Goal: Task Accomplishment & Management: Manage account settings

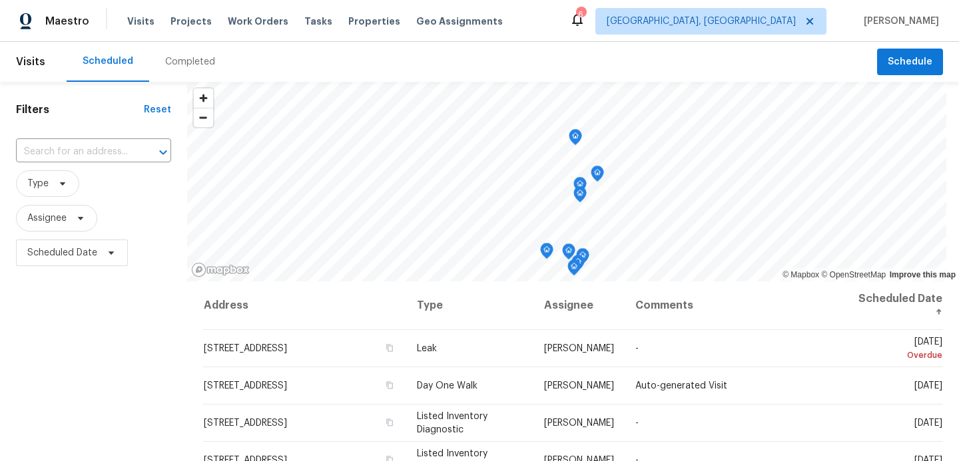
click at [230, 28] on div "Visits Projects Work Orders Tasks Properties Geo Assignments" at bounding box center [322, 21] width 391 height 27
click at [240, 22] on span "Work Orders" at bounding box center [258, 21] width 61 height 13
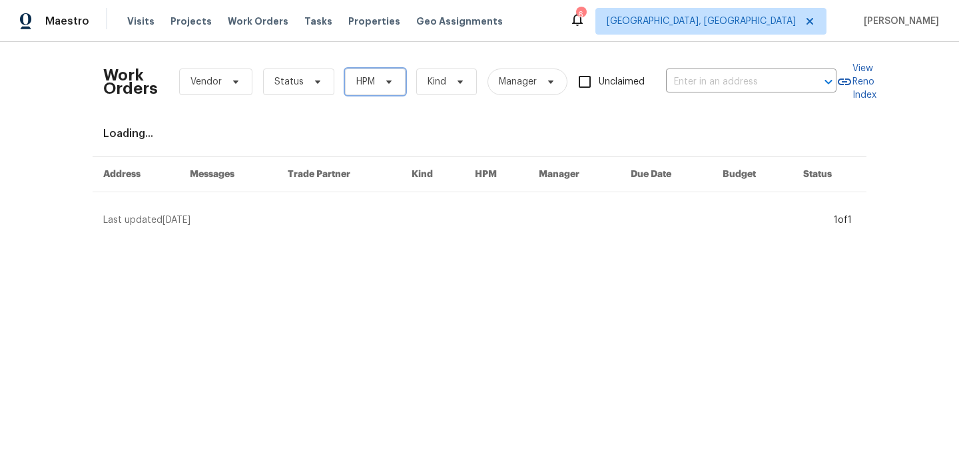
click at [361, 83] on span "HPM" at bounding box center [365, 81] width 19 height 13
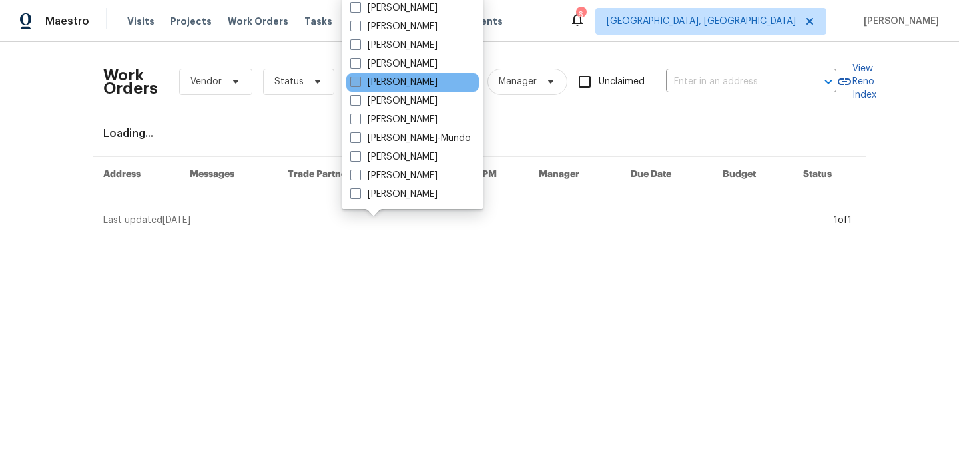
click at [359, 83] on span at bounding box center [355, 82] width 11 height 11
click at [359, 83] on input "[PERSON_NAME]" at bounding box center [354, 80] width 9 height 9
checkbox input "true"
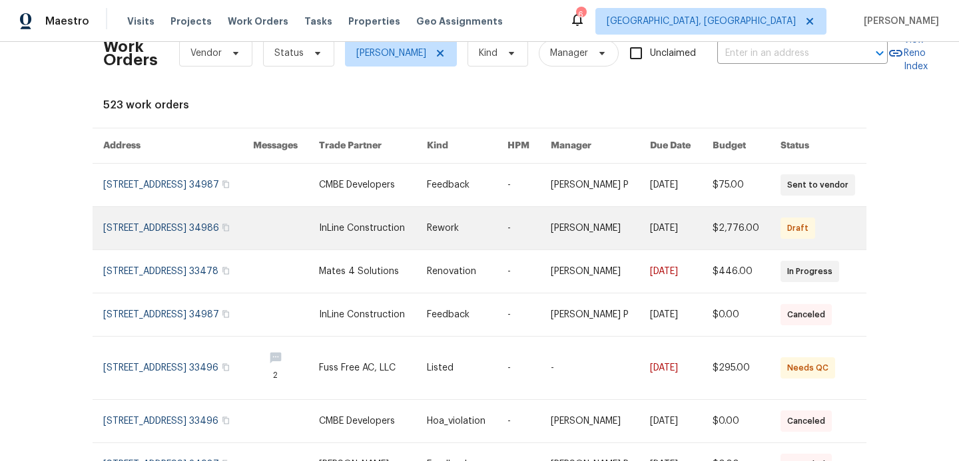
scroll to position [32, 0]
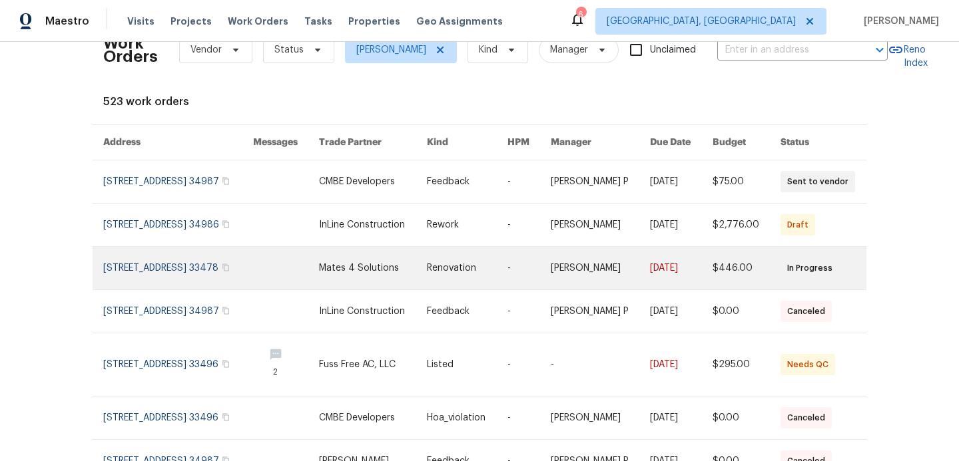
click at [174, 282] on link at bounding box center [178, 268] width 150 height 43
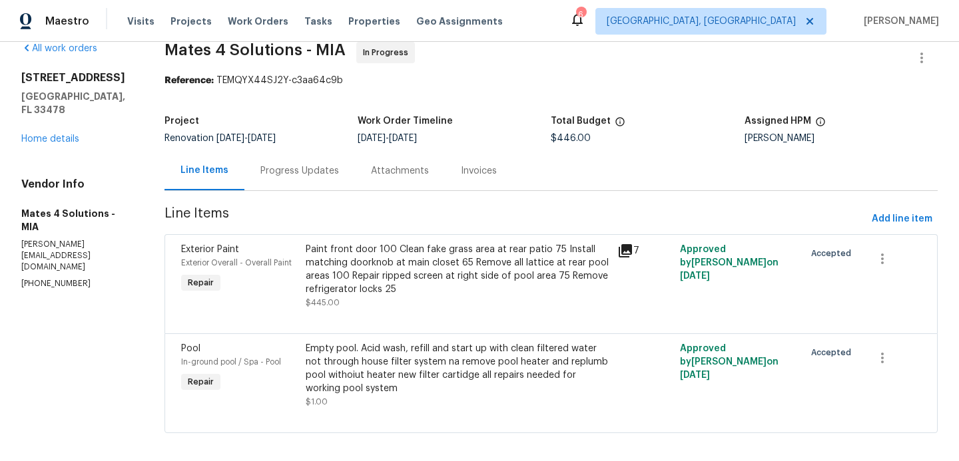
scroll to position [31, 0]
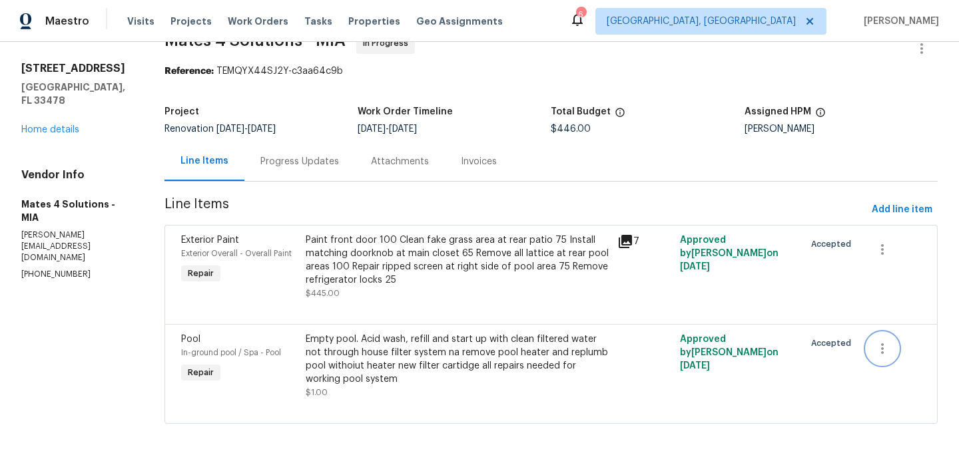
click at [887, 347] on icon "button" at bounding box center [882, 349] width 16 height 16
click at [887, 347] on li "Cancel" at bounding box center [892, 348] width 51 height 22
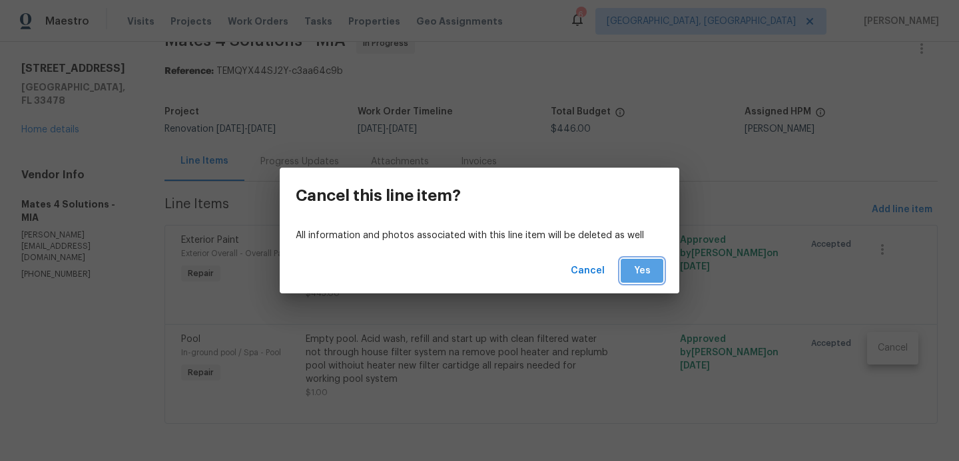
click at [652, 269] on button "Yes" at bounding box center [641, 271] width 43 height 25
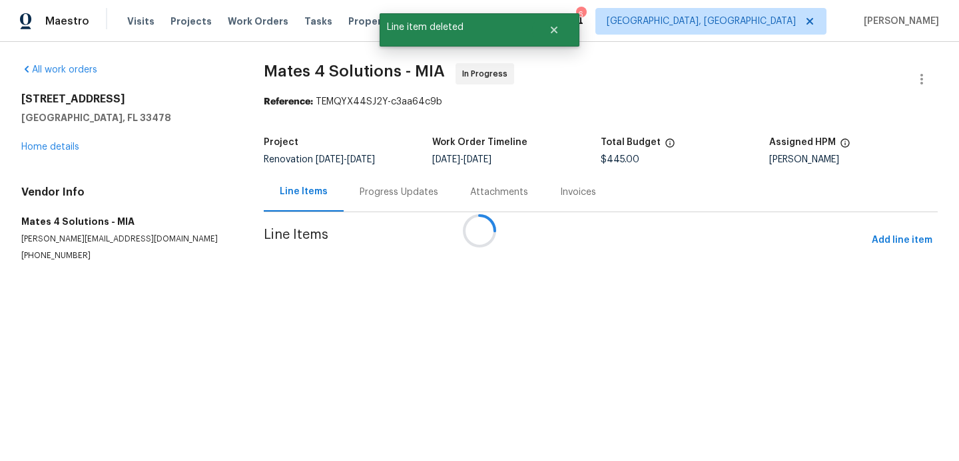
scroll to position [0, 0]
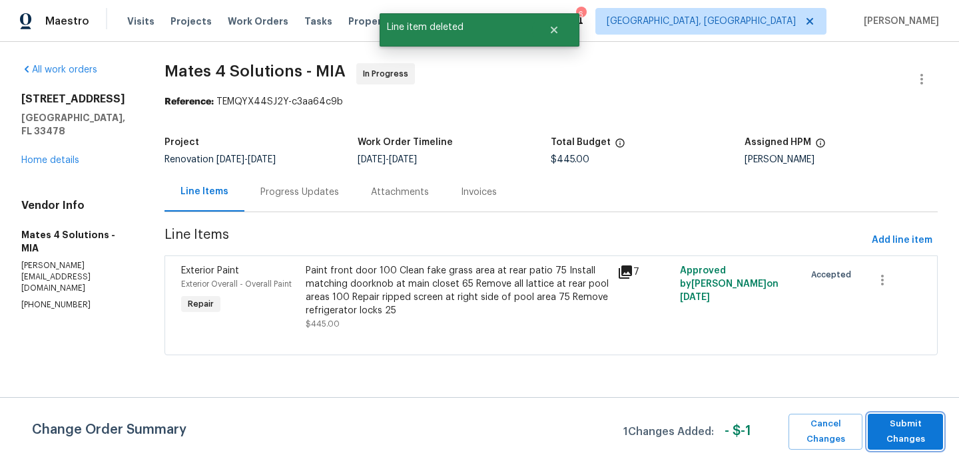
click at [891, 427] on span "Submit Changes" at bounding box center [905, 432] width 62 height 31
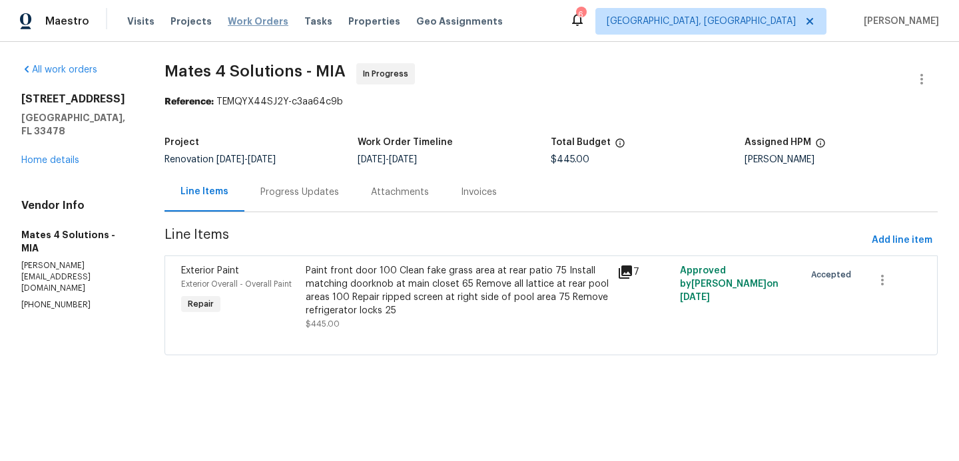
click at [246, 19] on span "Work Orders" at bounding box center [258, 21] width 61 height 13
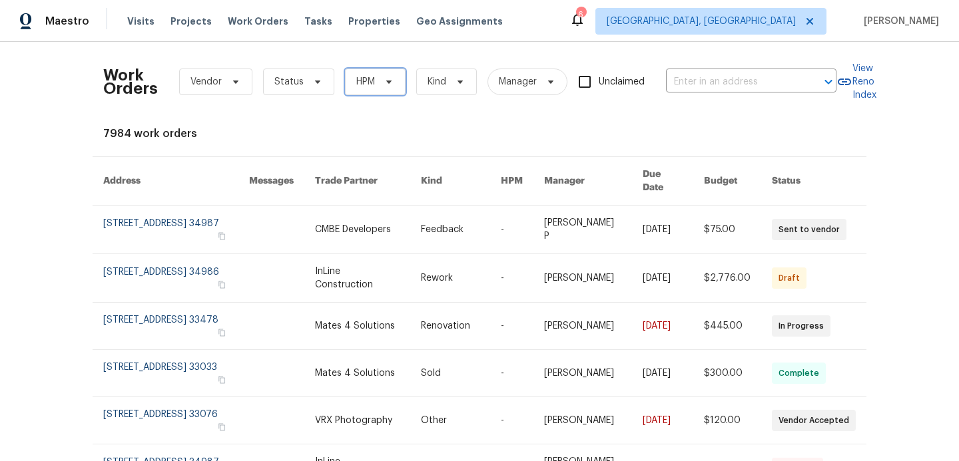
click at [389, 84] on icon at bounding box center [388, 82] width 11 height 11
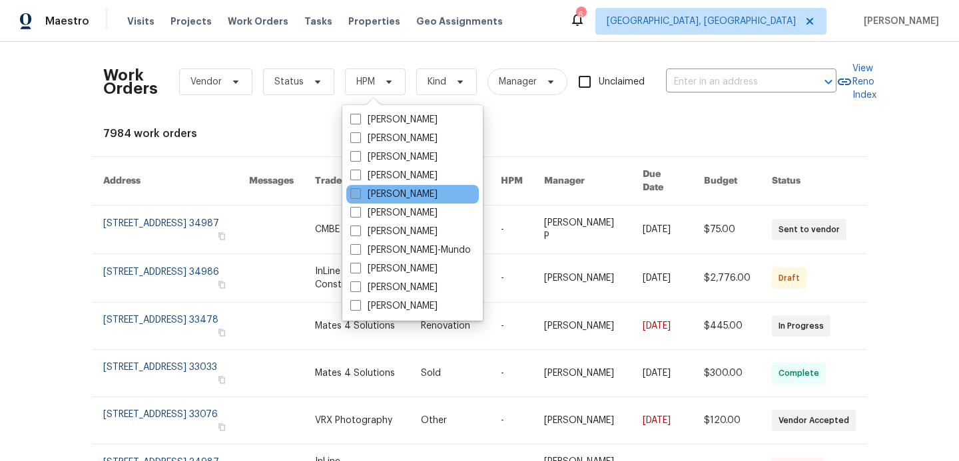
click at [351, 195] on span at bounding box center [355, 193] width 11 height 11
click at [351, 195] on input "[PERSON_NAME]" at bounding box center [354, 192] width 9 height 9
checkbox input "true"
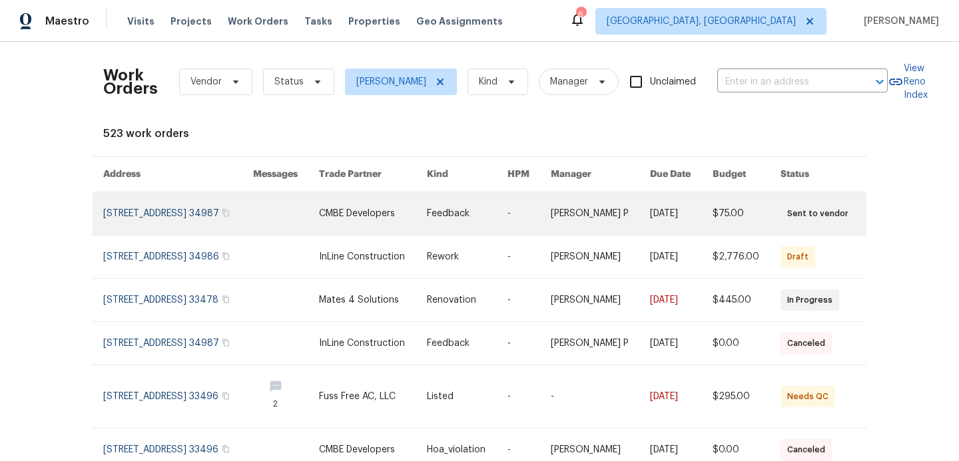
click at [253, 224] on link at bounding box center [178, 213] width 150 height 43
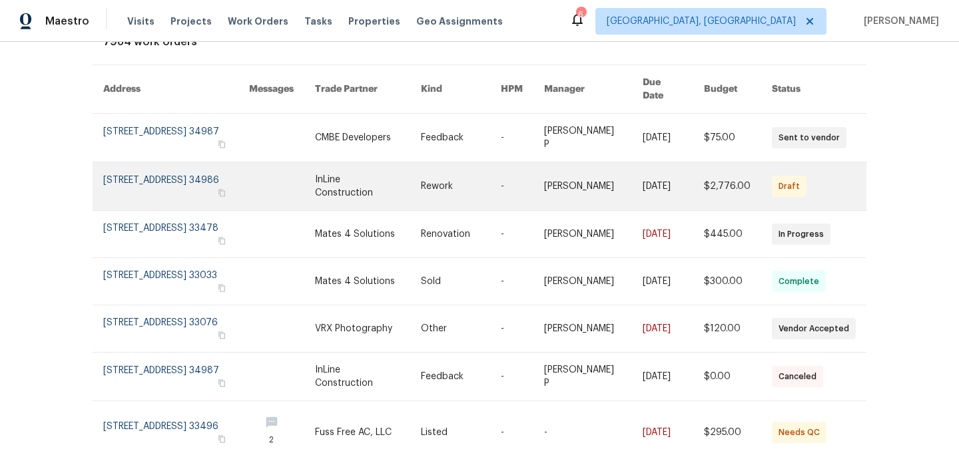
scroll to position [97, 0]
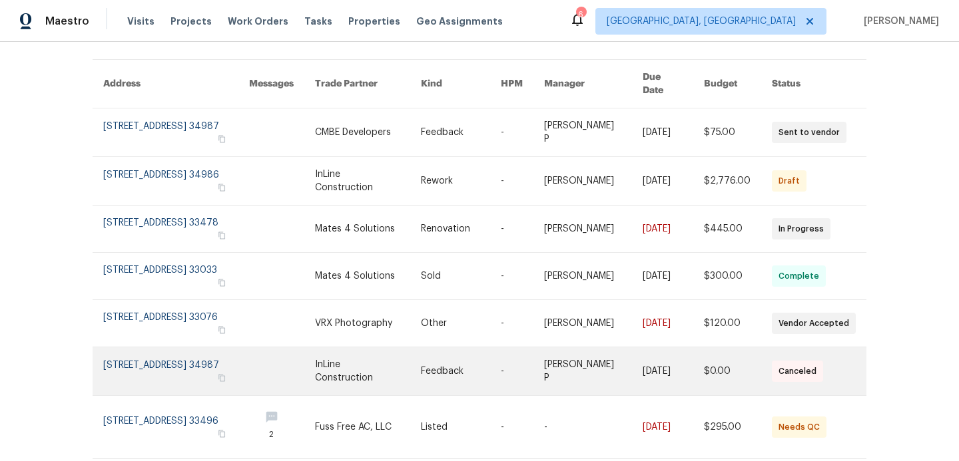
click at [212, 367] on link at bounding box center [176, 371] width 146 height 48
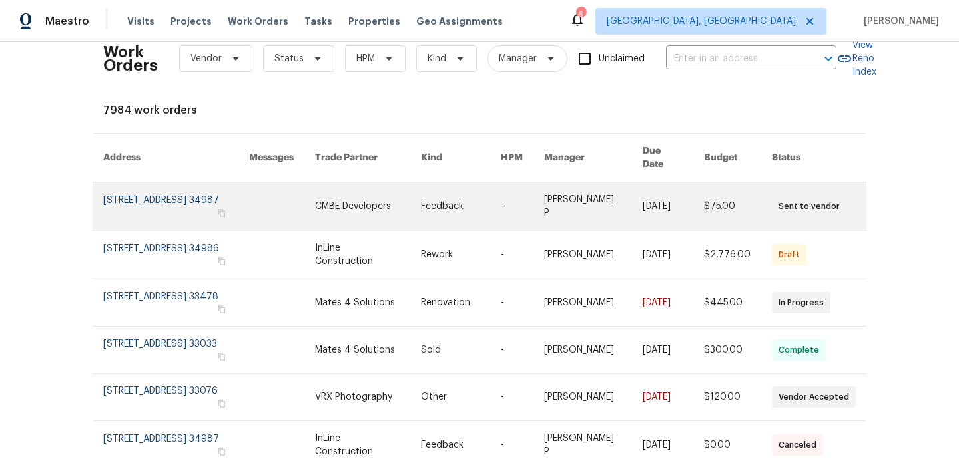
scroll to position [24, 0]
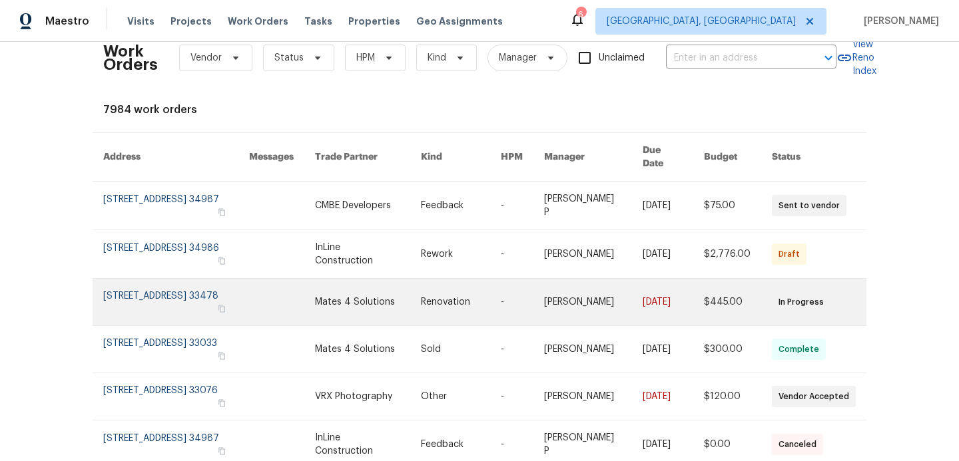
click at [206, 285] on link at bounding box center [176, 302] width 146 height 47
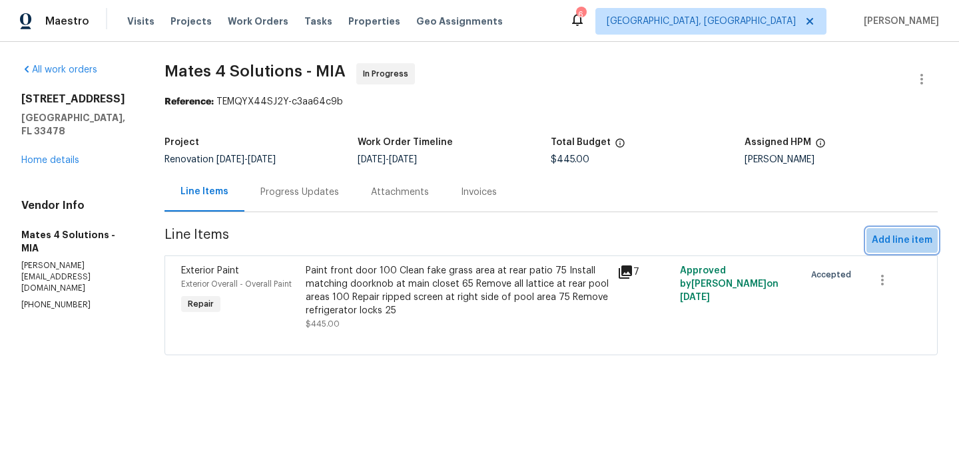
click at [902, 240] on span "Add line item" at bounding box center [901, 240] width 61 height 17
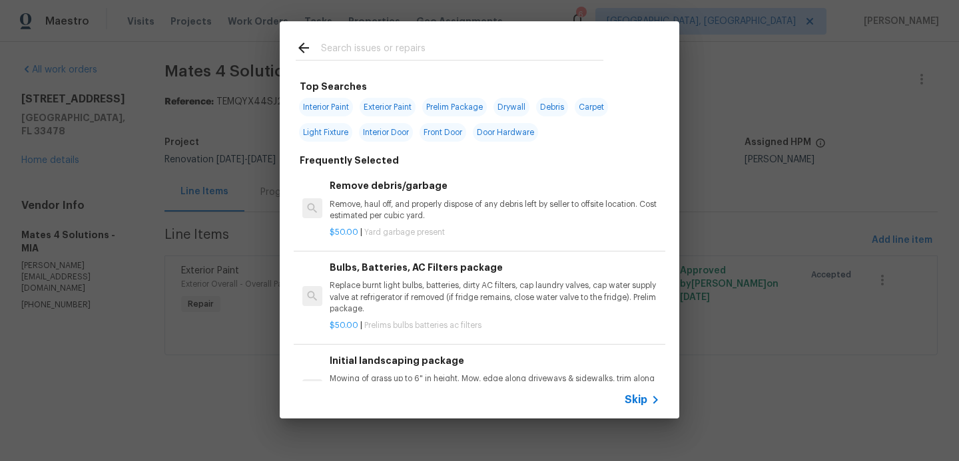
click at [632, 400] on span "Skip" at bounding box center [635, 399] width 23 height 13
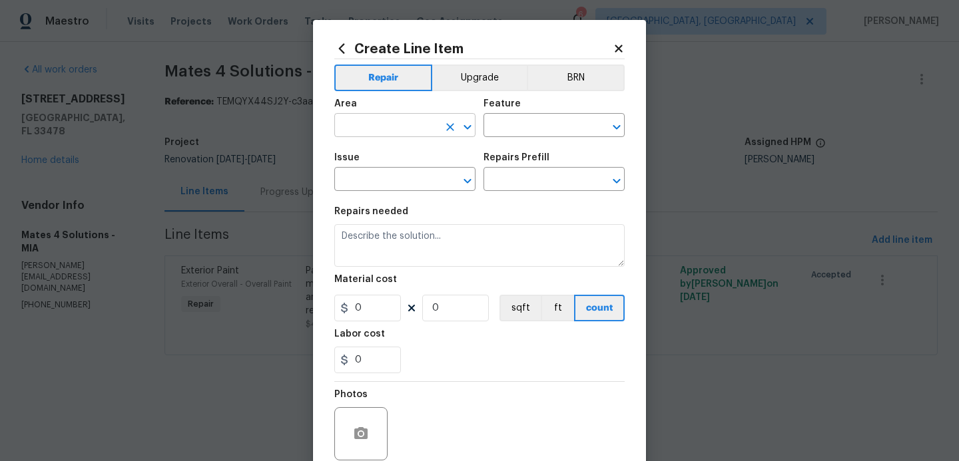
click at [375, 132] on input "text" at bounding box center [386, 126] width 104 height 21
click at [372, 177] on li "Interior Overall" at bounding box center [404, 179] width 141 height 22
type input "Interior Overall"
click at [497, 131] on input "text" at bounding box center [535, 126] width 104 height 21
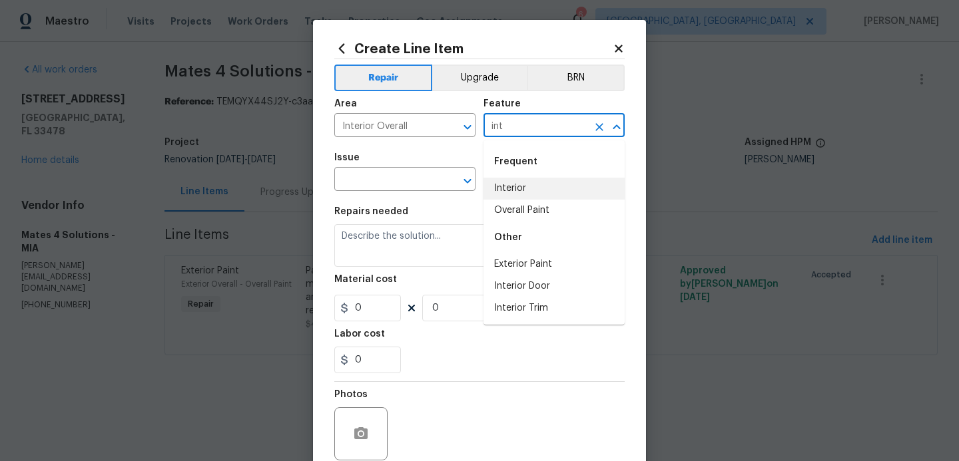
click at [517, 192] on li "Interior" at bounding box center [553, 189] width 141 height 22
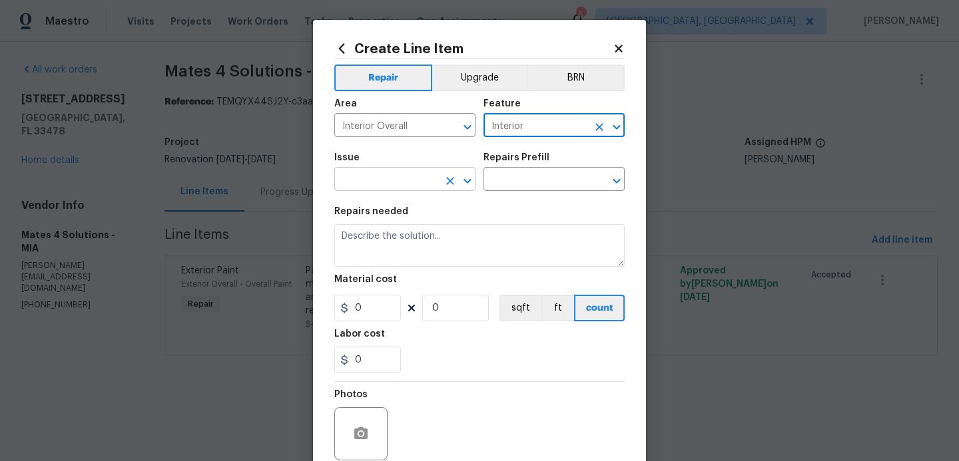
type input "Interior"
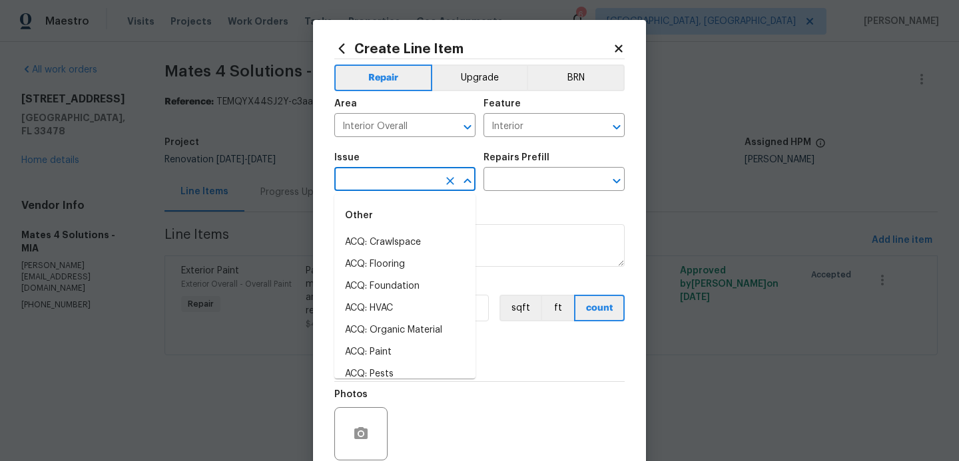
click at [383, 186] on input "text" at bounding box center [386, 180] width 104 height 21
type input "i"
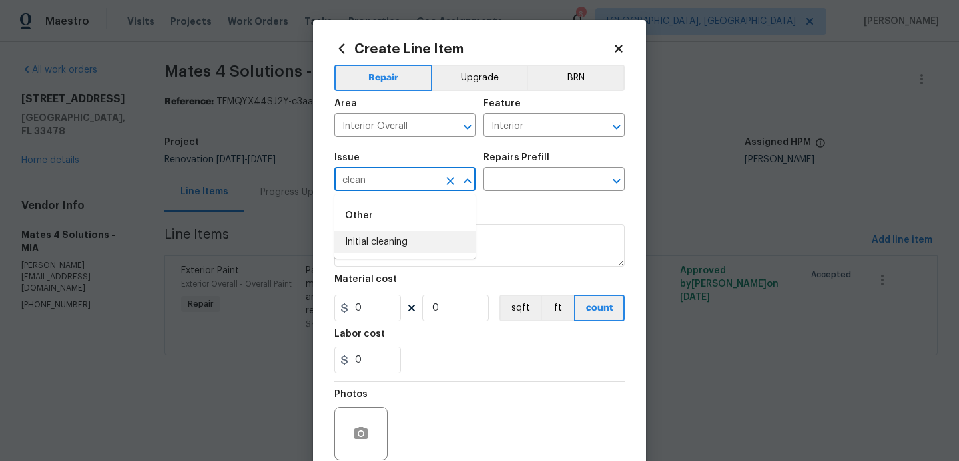
click at [377, 237] on li "Initial cleaning" at bounding box center [404, 243] width 141 height 22
type input "Initial cleaning"
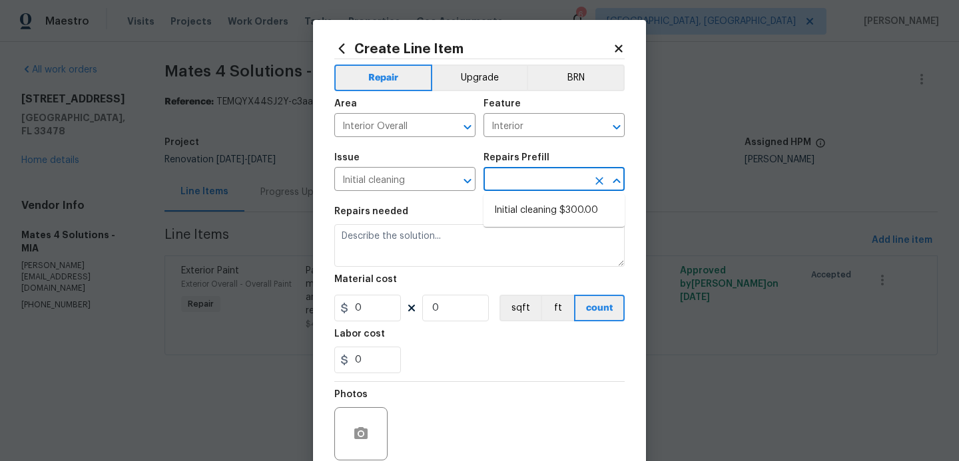
click at [517, 180] on input "text" at bounding box center [535, 180] width 104 height 21
click at [528, 213] on li "Initial cleaning $300.00" at bounding box center [553, 211] width 141 height 22
type input "Home Readiness Packages"
type input "Initial cleaning $300.00"
type textarea "1. Wipe down exterior doors and trim. 2. Clean out all exterior light fixtures …"
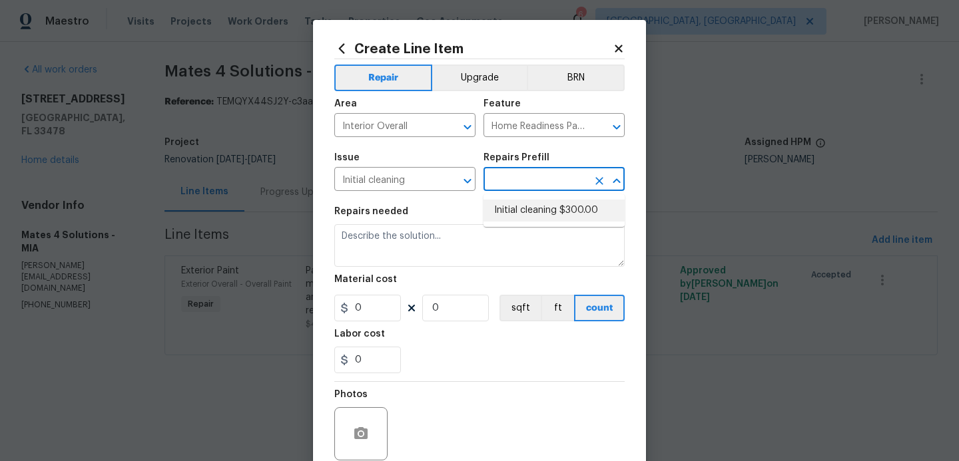
type input "300"
type input "1"
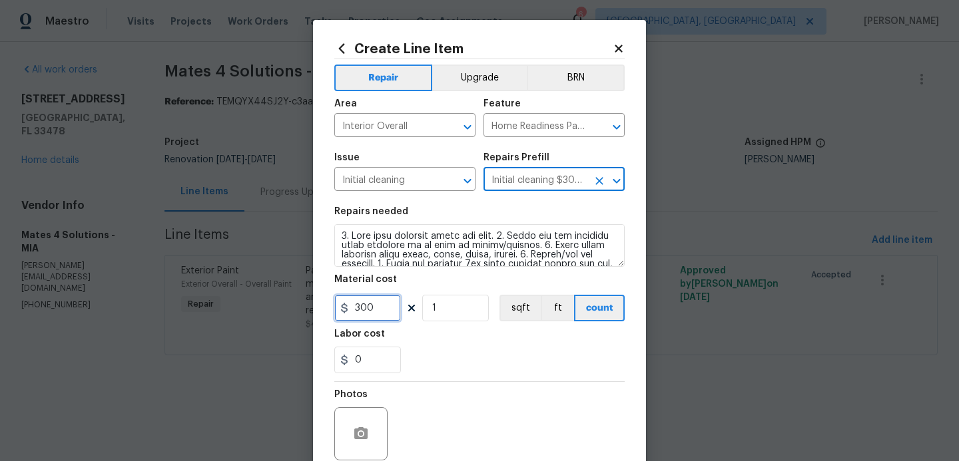
click at [379, 316] on input "300" at bounding box center [367, 308] width 67 height 27
type input "150"
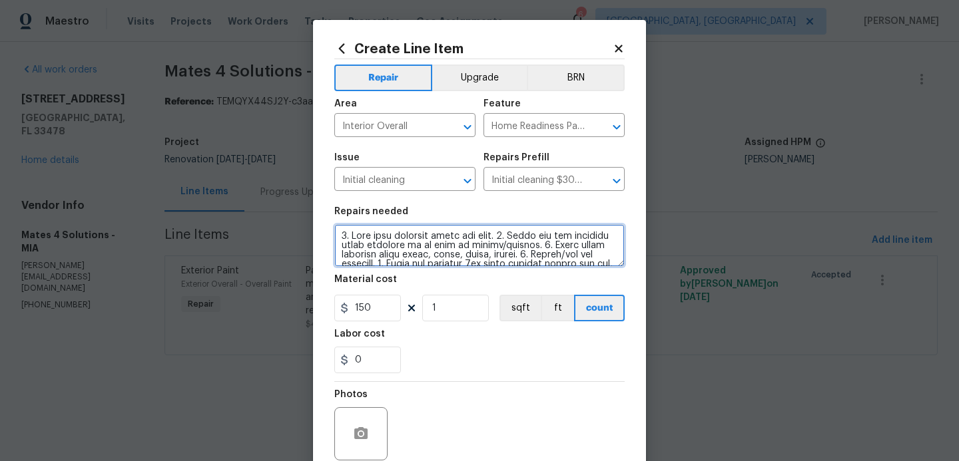
click at [506, 252] on textarea at bounding box center [479, 245] width 290 height 43
click at [603, 258] on textarea at bounding box center [479, 245] width 290 height 43
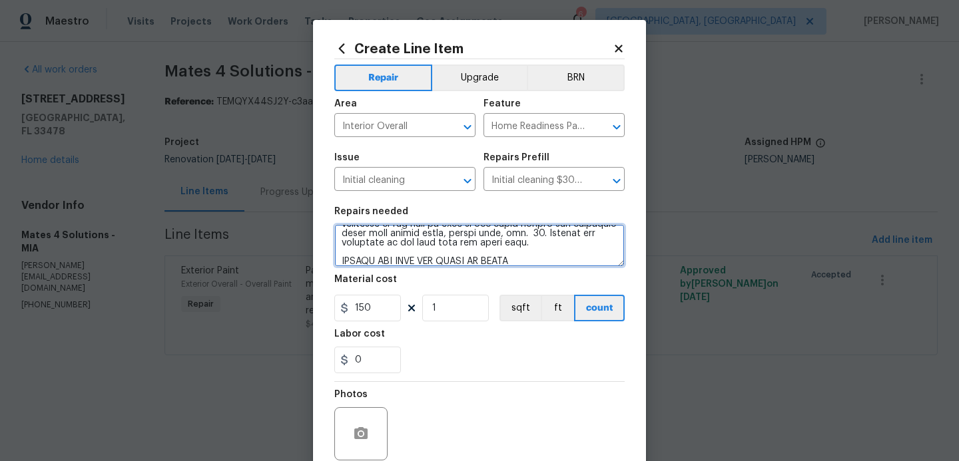
scroll to position [112, 0]
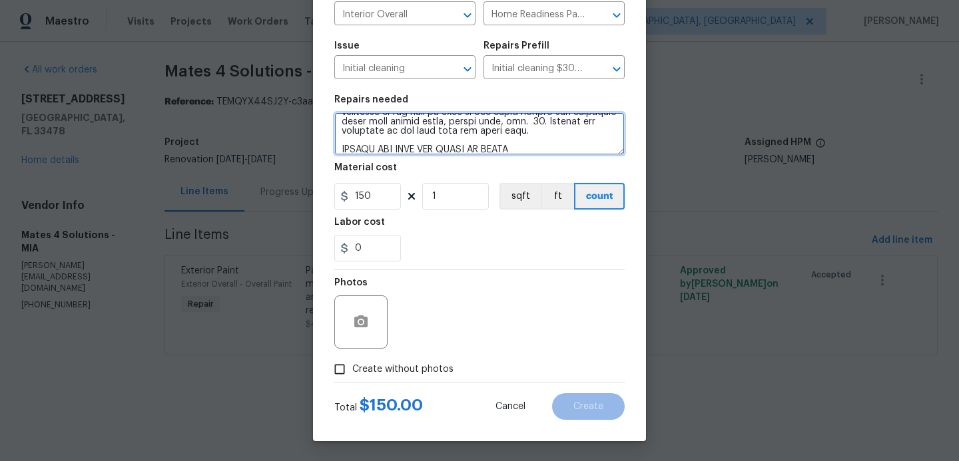
type textarea "1. Wipe down exterior doors and trim. 2. Clean out all exterior light fixtures …"
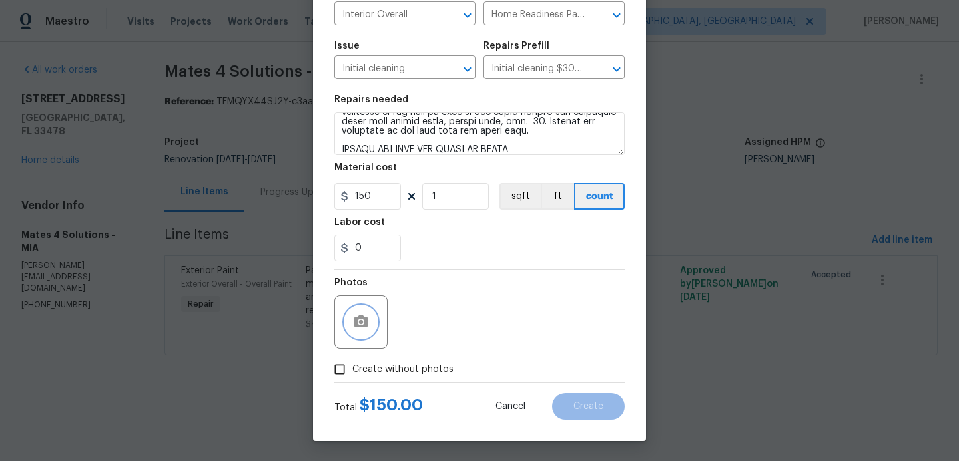
click at [363, 334] on button "button" at bounding box center [361, 322] width 32 height 32
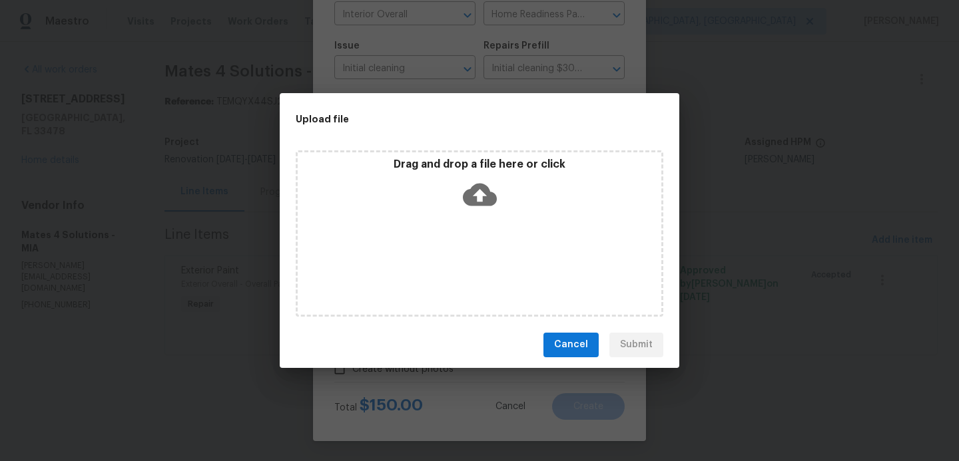
click at [478, 195] on icon at bounding box center [480, 195] width 34 height 34
click at [565, 359] on div "Cancel Submit" at bounding box center [479, 345] width 399 height 46
click at [566, 345] on span "Cancel" at bounding box center [571, 345] width 34 height 17
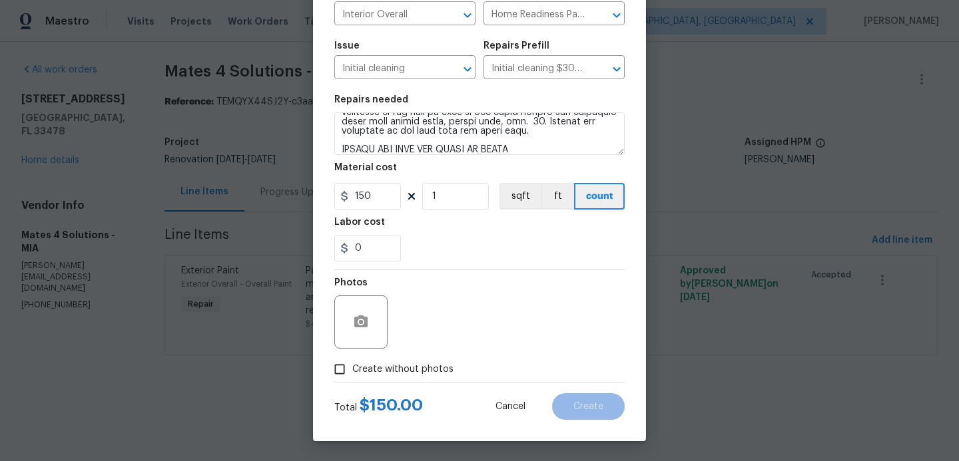
click at [370, 309] on div at bounding box center [360, 322] width 53 height 53
click at [363, 324] on icon "button" at bounding box center [361, 322] width 16 height 16
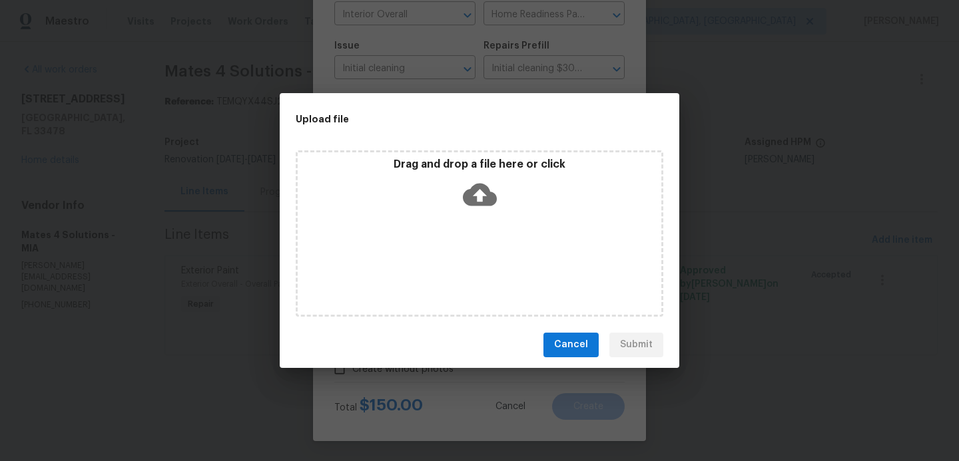
click at [483, 198] on icon at bounding box center [480, 194] width 34 height 23
click at [580, 352] on span "Cancel" at bounding box center [571, 345] width 34 height 17
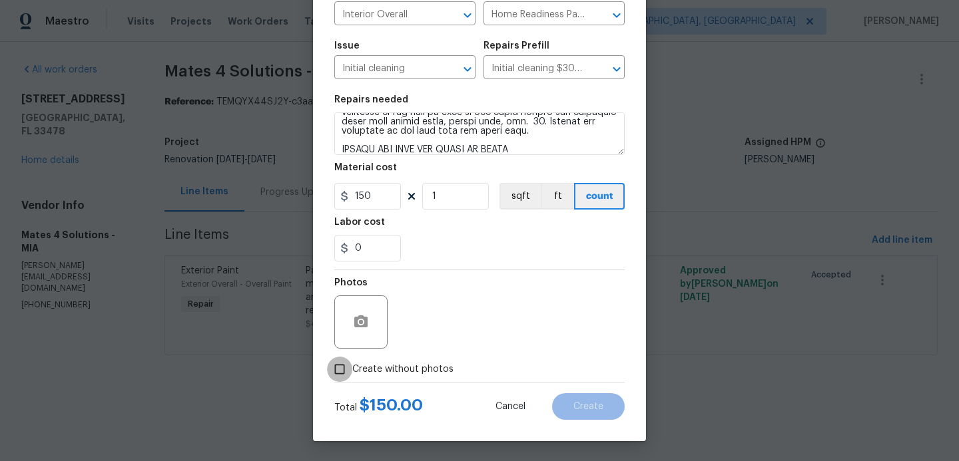
click at [341, 368] on input "Create without photos" at bounding box center [339, 369] width 25 height 25
checkbox input "true"
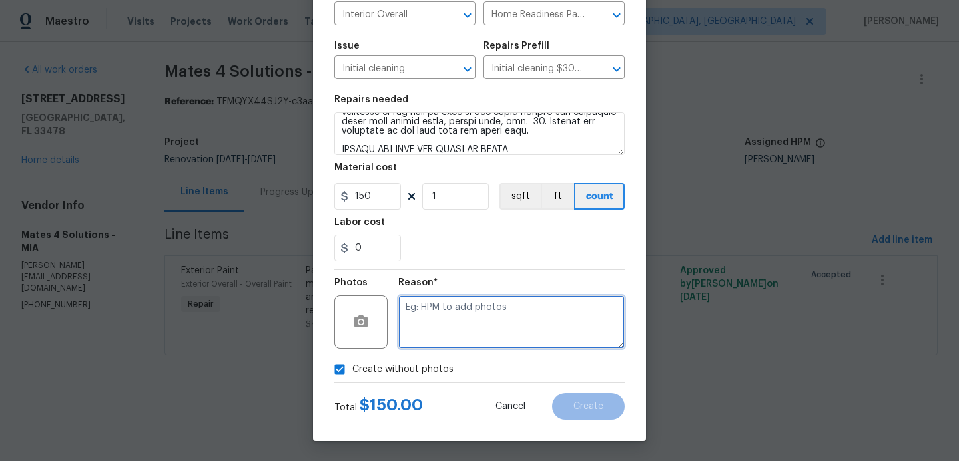
click at [439, 319] on textarea at bounding box center [511, 322] width 226 height 53
type textarea "HPM TO ADD"
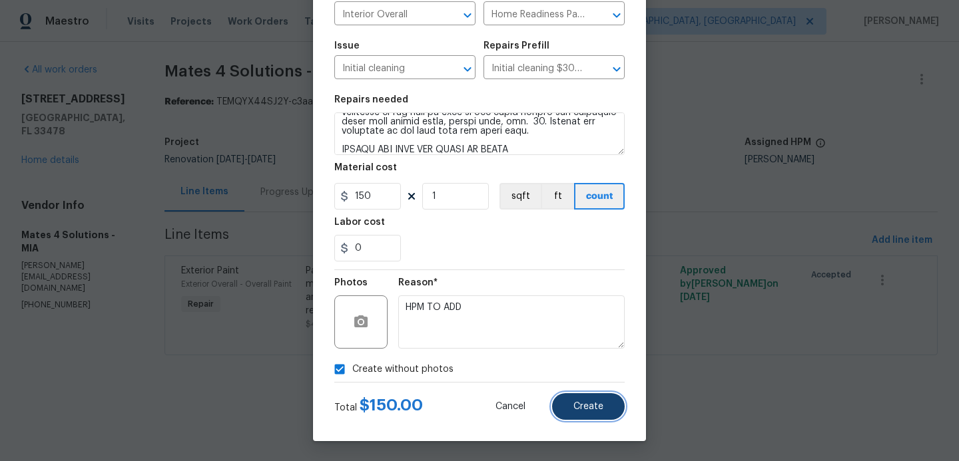
click at [572, 406] on button "Create" at bounding box center [588, 406] width 73 height 27
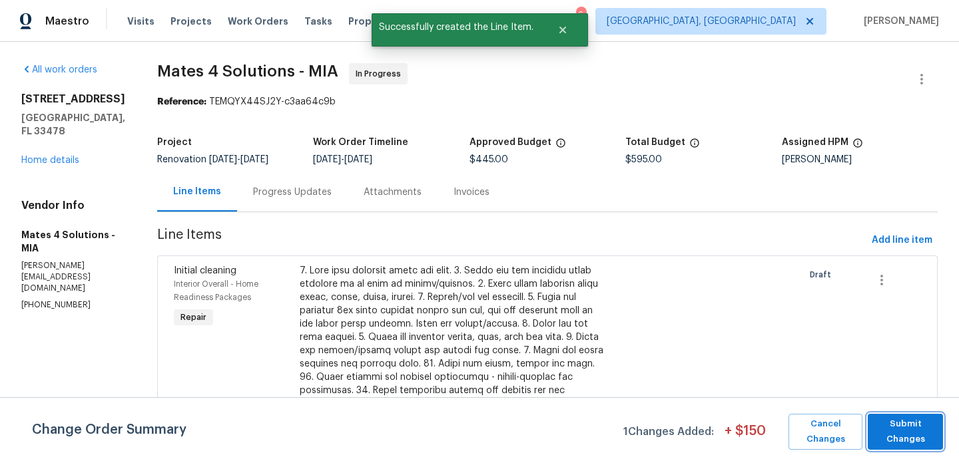
click at [911, 447] on span "Submit Changes" at bounding box center [905, 432] width 62 height 31
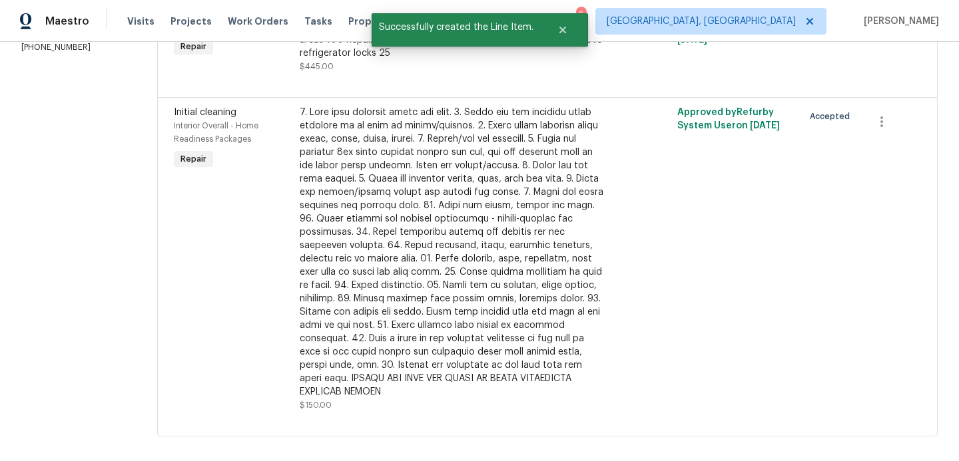
scroll to position [89, 0]
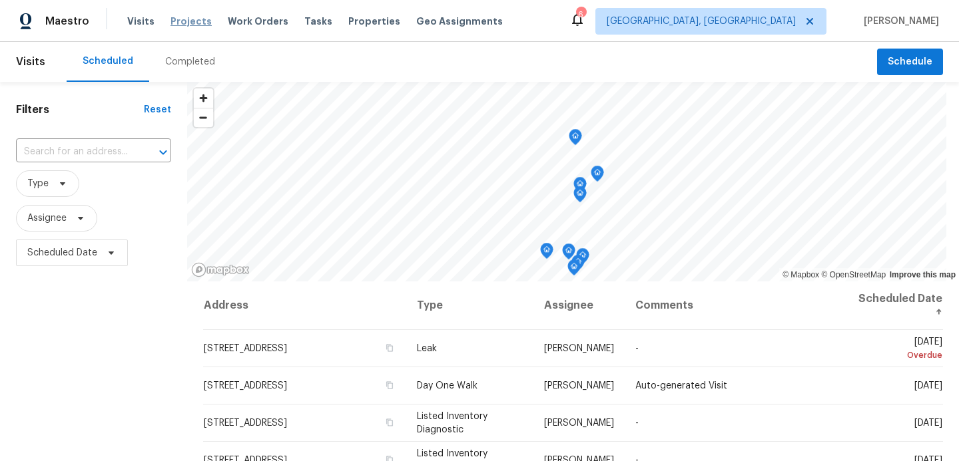
click at [195, 21] on span "Projects" at bounding box center [190, 21] width 41 height 13
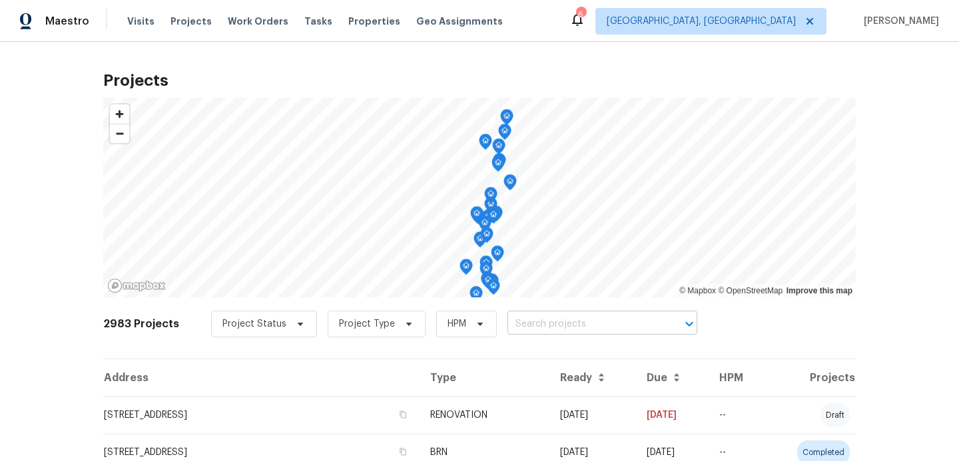
click at [515, 326] on input "text" at bounding box center [583, 324] width 152 height 21
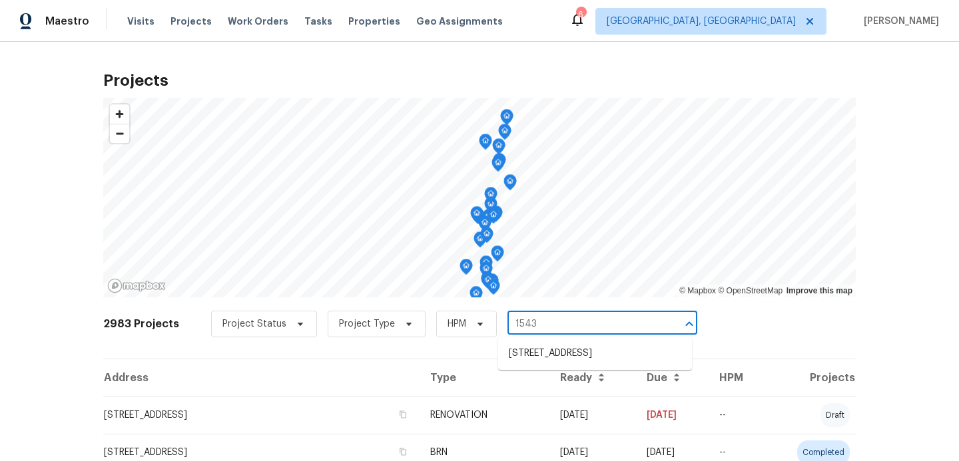
type input "15431"
click at [525, 359] on li "15431 105th Dr N, Jupiter, FL 33478" at bounding box center [595, 354] width 194 height 22
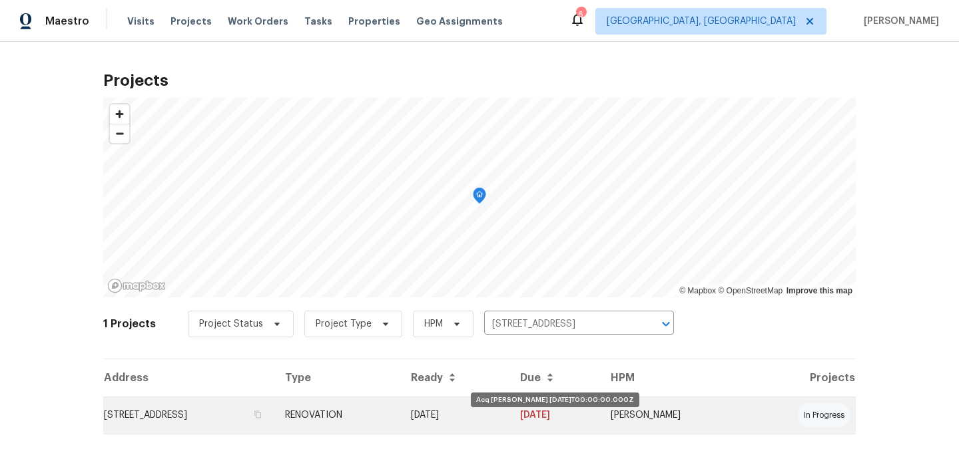
click at [492, 421] on td "07/03/25" at bounding box center [454, 415] width 109 height 37
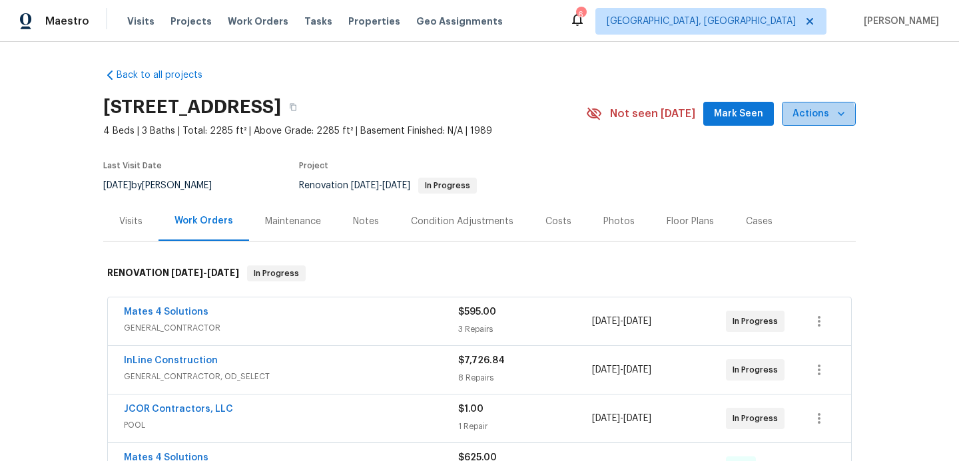
click at [816, 118] on span "Actions" at bounding box center [818, 114] width 53 height 17
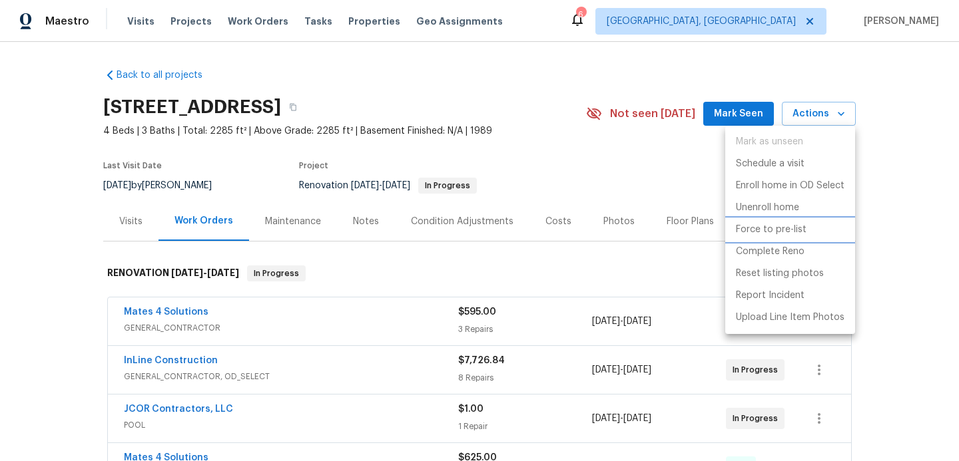
click at [763, 231] on p "Force to pre-list" at bounding box center [771, 230] width 71 height 14
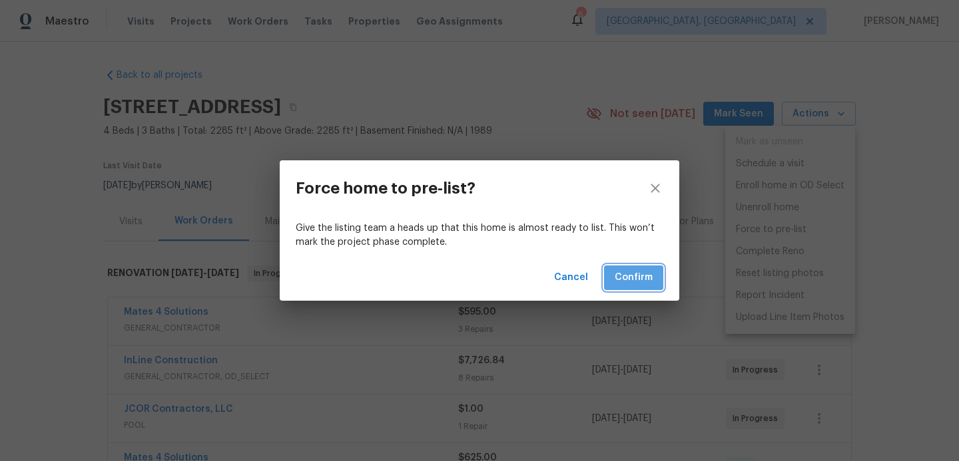
click at [646, 281] on span "Confirm" at bounding box center [633, 278] width 38 height 17
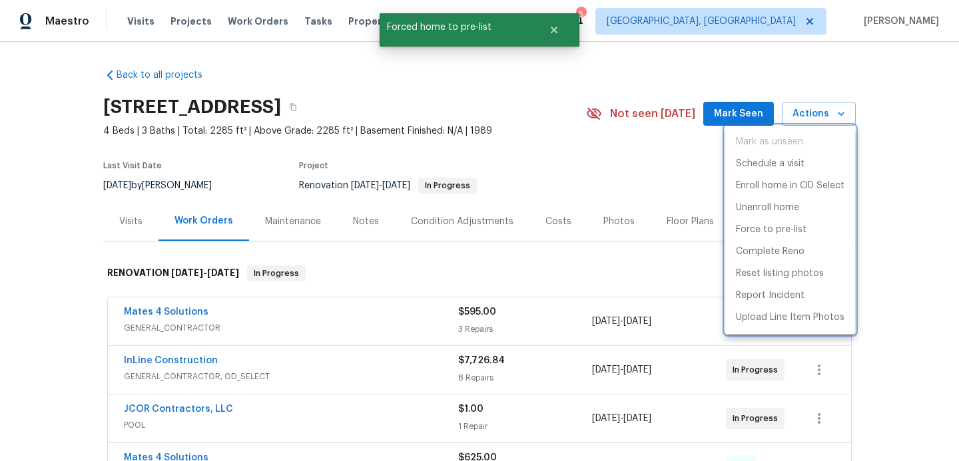
click at [612, 220] on div at bounding box center [479, 230] width 959 height 461
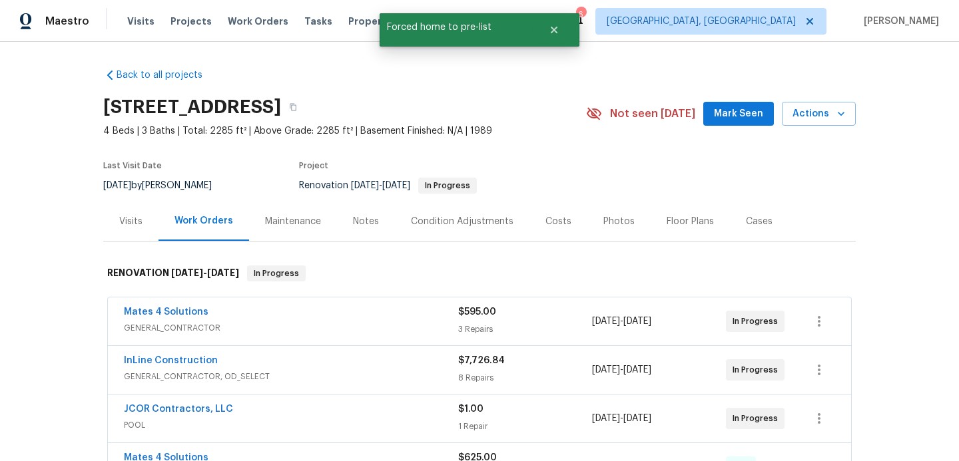
click at [612, 220] on div "Photos" at bounding box center [618, 221] width 31 height 13
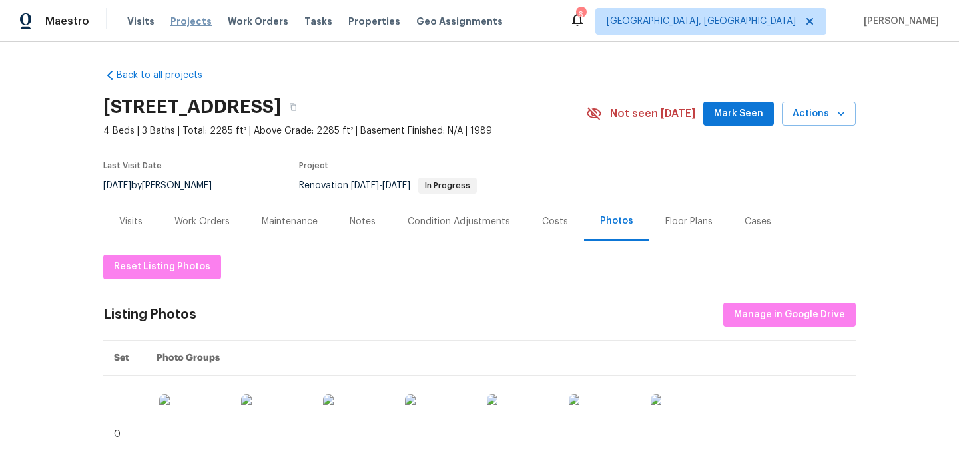
click at [190, 25] on span "Projects" at bounding box center [190, 21] width 41 height 13
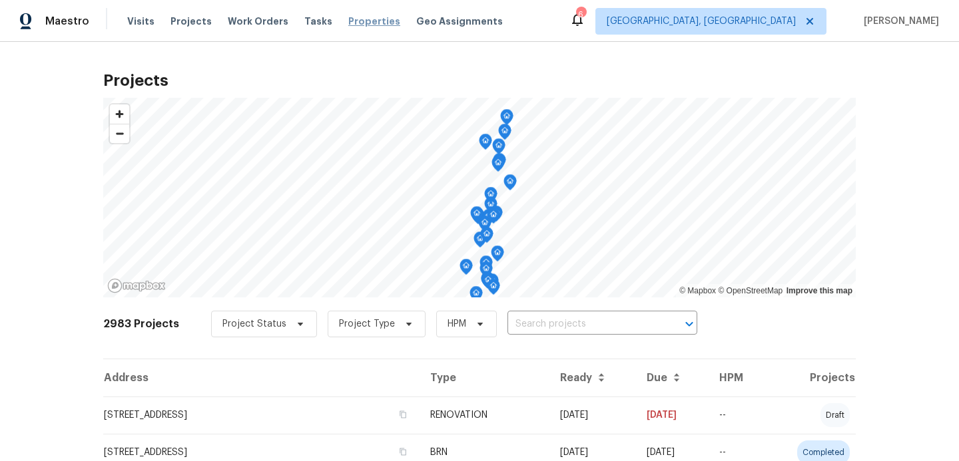
click at [361, 24] on span "Properties" at bounding box center [374, 21] width 52 height 13
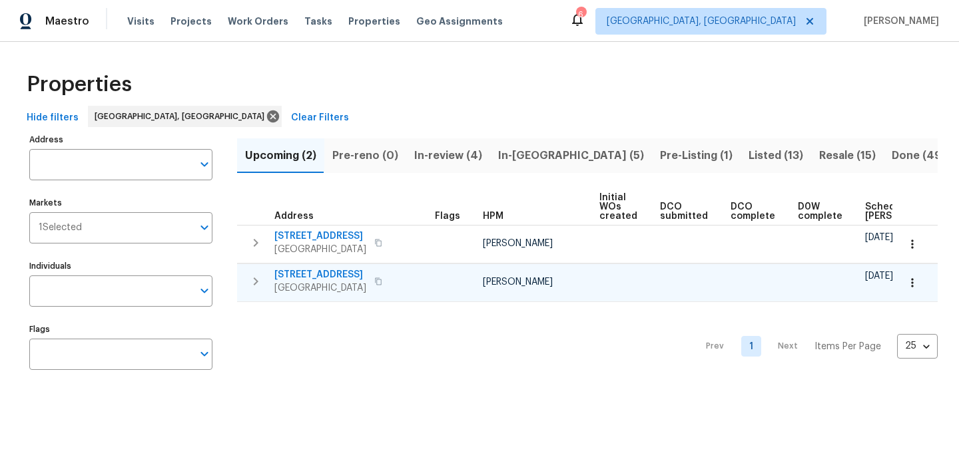
click at [300, 279] on span "2241 SE Manor Ave" at bounding box center [320, 274] width 92 height 13
